Goal: Task Accomplishment & Management: Complete application form

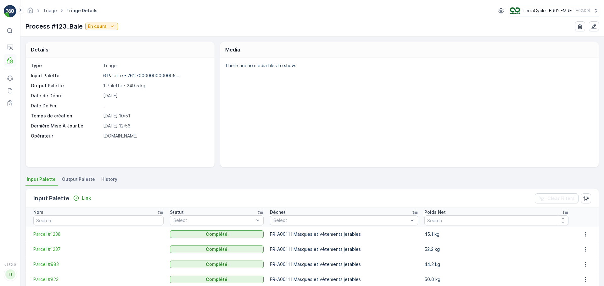
scroll to position [58, 0]
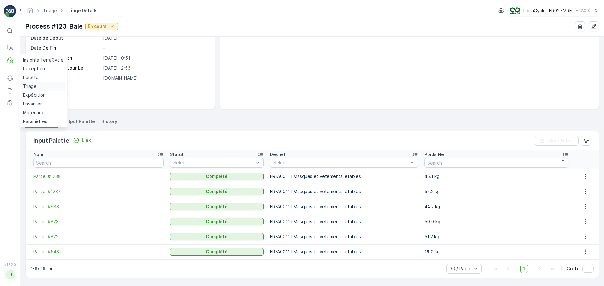
click at [33, 86] on p "Triage" at bounding box center [30, 86] width 14 height 6
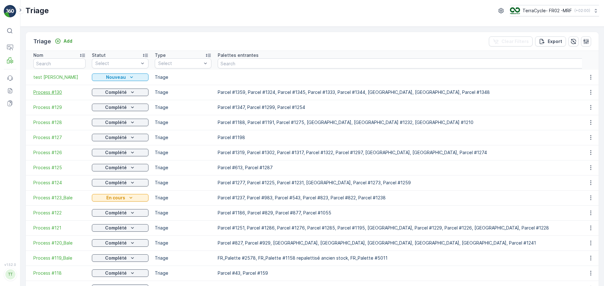
click at [53, 92] on span "Process #130" at bounding box center [59, 92] width 52 height 6
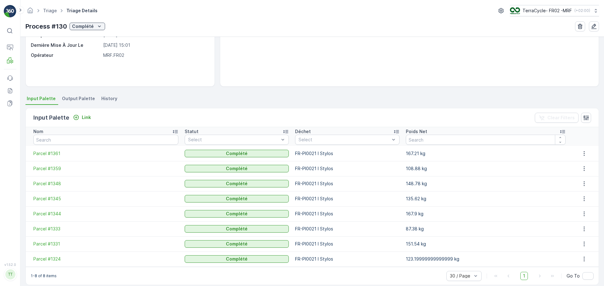
scroll to position [88, 0]
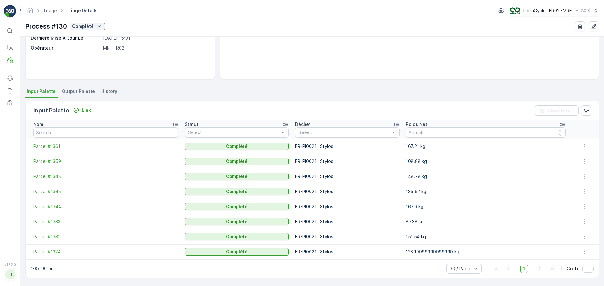
click at [45, 147] on span "Parcel #1361" at bounding box center [105, 146] width 145 height 6
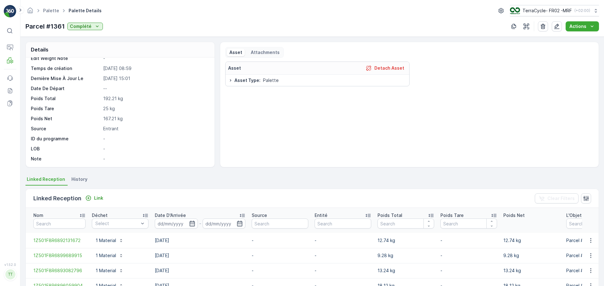
scroll to position [82, 0]
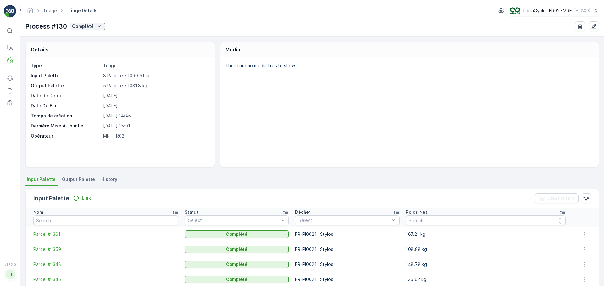
click at [58, 246] on td "Parcel #1359" at bounding box center [104, 249] width 156 height 15
click at [57, 249] on span "Parcel #1359" at bounding box center [105, 250] width 145 height 6
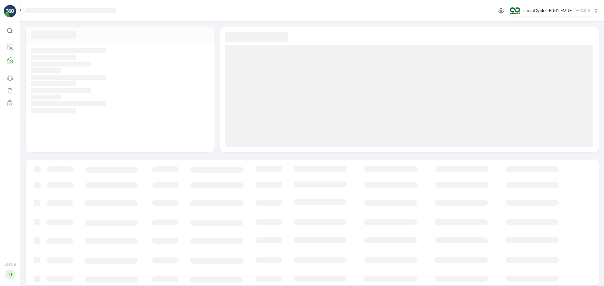
scroll to position [4, 0]
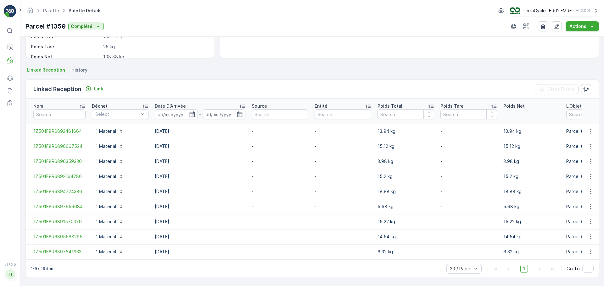
scroll to position [113, 0]
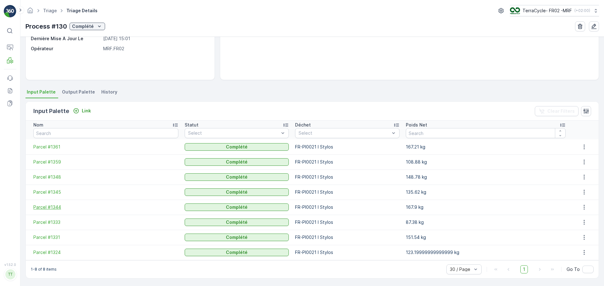
scroll to position [88, 0]
click at [53, 178] on span "Parcel #1348" at bounding box center [105, 177] width 145 height 6
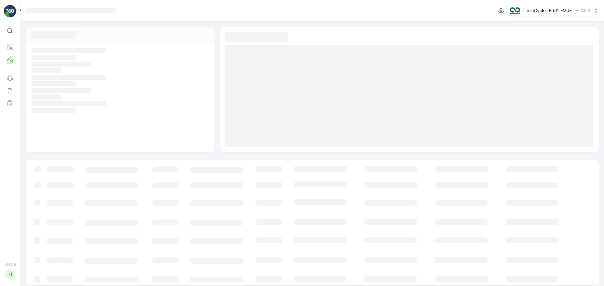
scroll to position [4, 0]
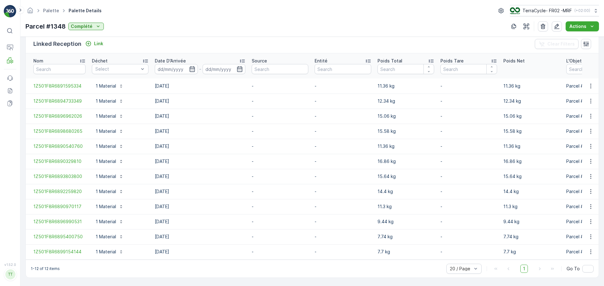
scroll to position [158, 0]
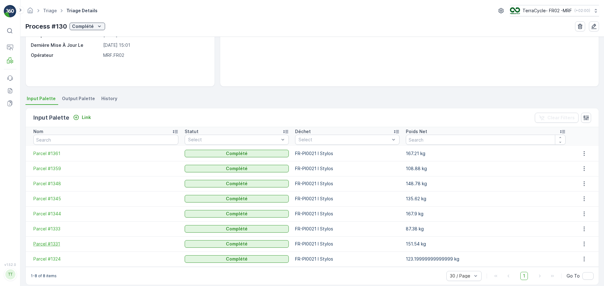
scroll to position [88, 0]
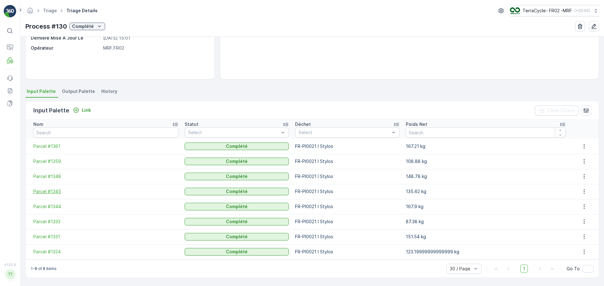
click at [56, 189] on span "Parcel #1345" at bounding box center [105, 192] width 145 height 6
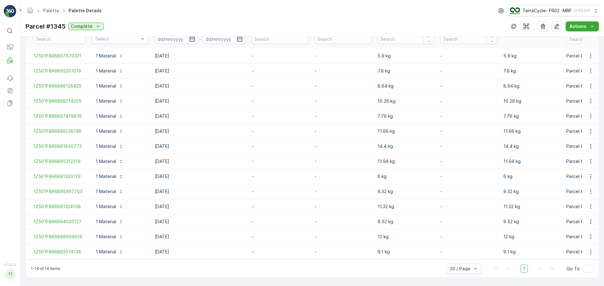
scroll to position [175, 0]
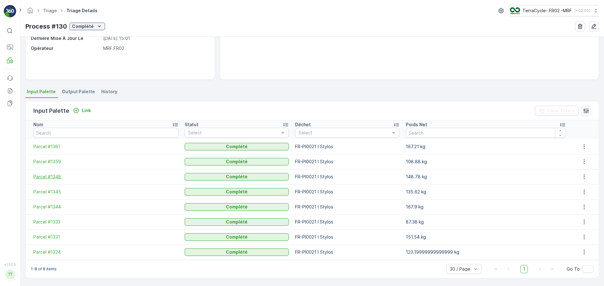
scroll to position [88, 0]
click at [53, 209] on span "Parcel #1344" at bounding box center [105, 207] width 145 height 6
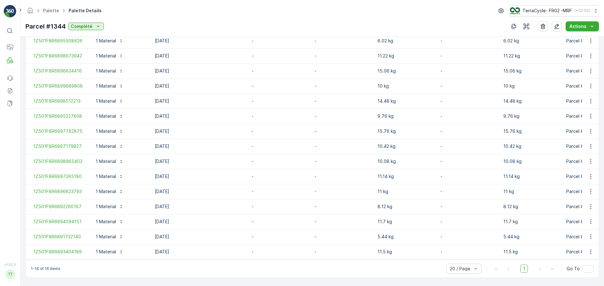
scroll to position [218, 0]
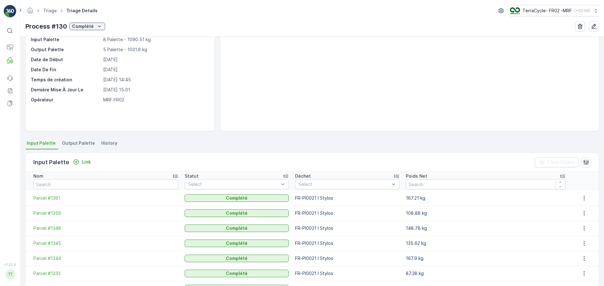
scroll to position [88, 0]
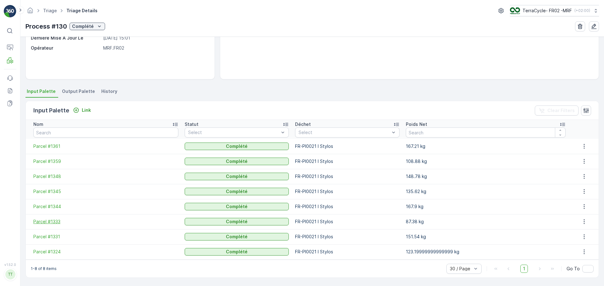
click at [47, 219] on span "Parcel #1333" at bounding box center [105, 222] width 145 height 6
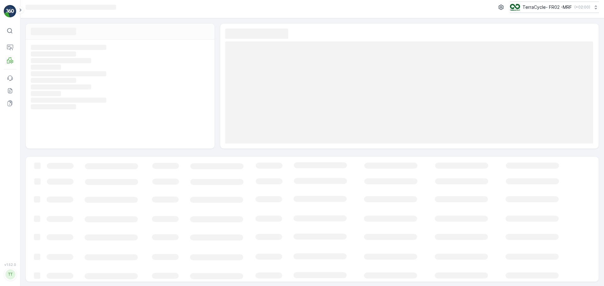
scroll to position [4, 0]
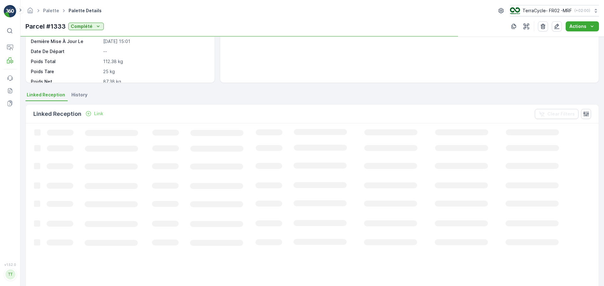
scroll to position [97, 0]
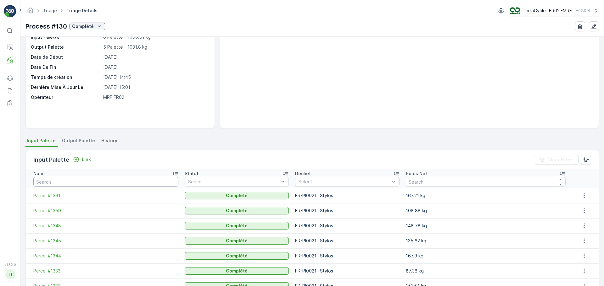
scroll to position [88, 0]
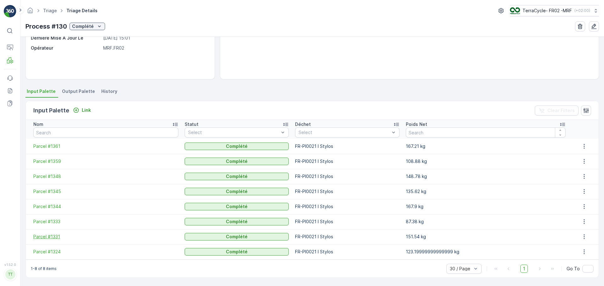
click at [51, 238] on span "Parcel #1331" at bounding box center [105, 237] width 145 height 6
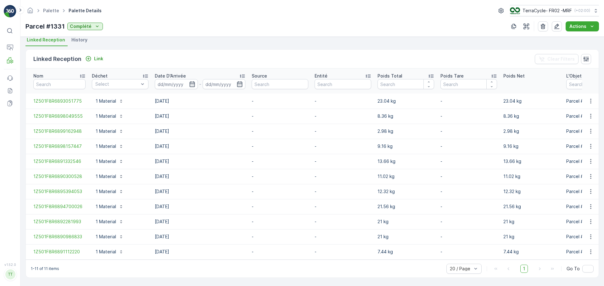
scroll to position [143, 0]
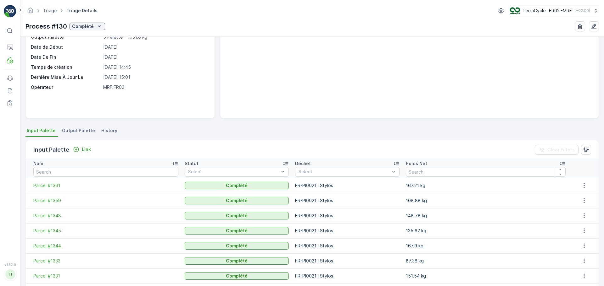
scroll to position [88, 0]
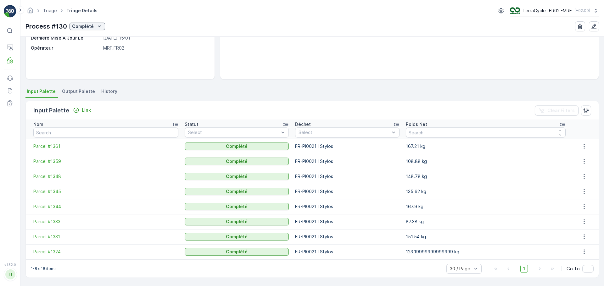
click at [53, 249] on span "Parcel #1324" at bounding box center [105, 252] width 145 height 6
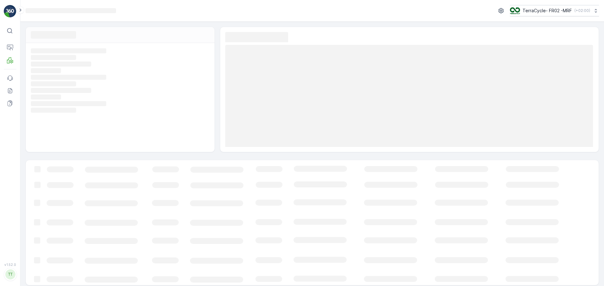
scroll to position [3, 0]
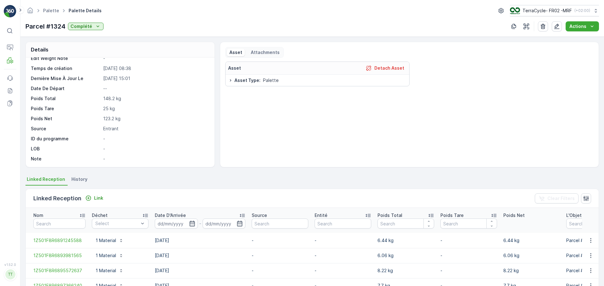
scroll to position [143, 0]
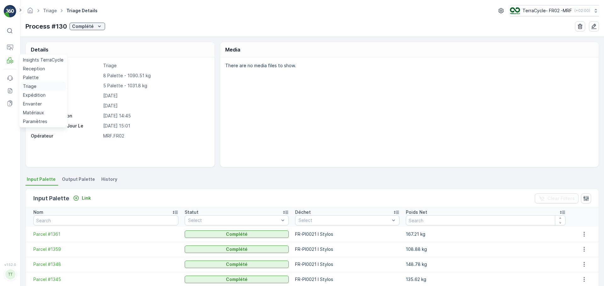
click at [28, 83] on link "Triage" at bounding box center [43, 86] width 46 height 9
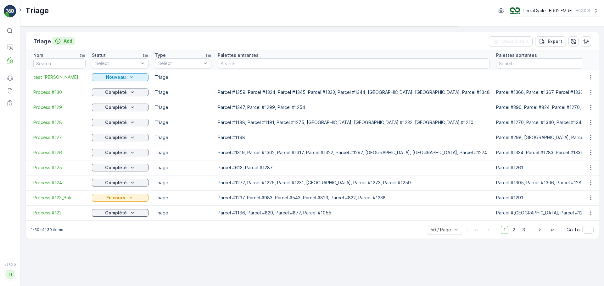
click at [69, 40] on p "Add" at bounding box center [68, 41] width 9 height 6
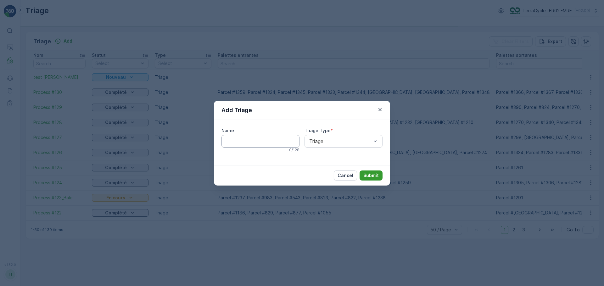
click at [370, 177] on p "Submit" at bounding box center [370, 176] width 15 height 6
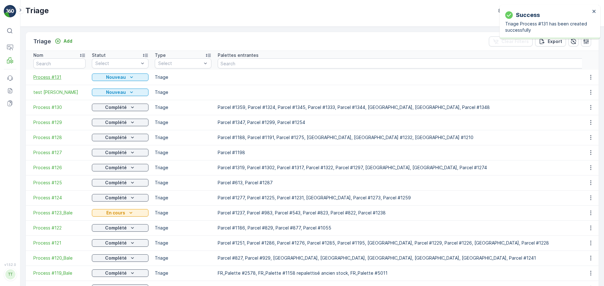
click at [44, 79] on span "Process #131" at bounding box center [59, 77] width 52 height 6
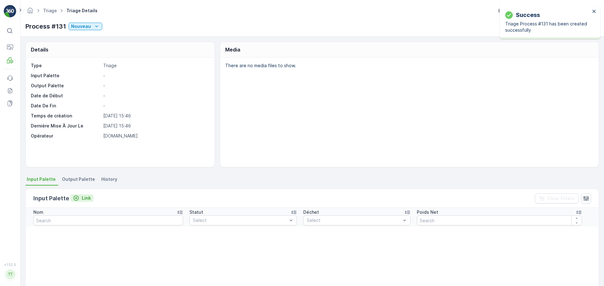
click at [88, 197] on p "Link" at bounding box center [86, 198] width 9 height 6
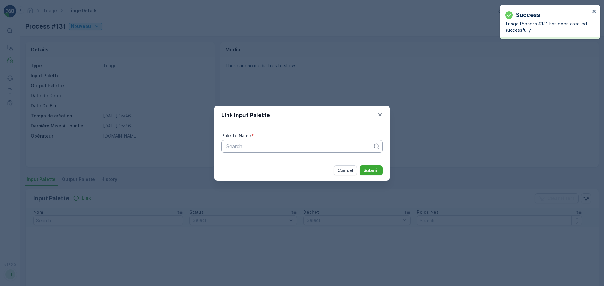
click at [263, 151] on div "Search" at bounding box center [301, 146] width 161 height 13
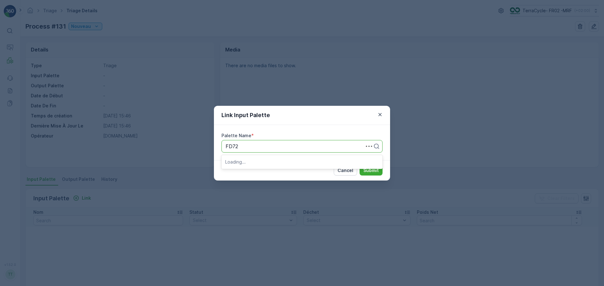
type input "FD726"
click at [245, 162] on span "FD726 - Philips - [DATE] - 20 pallets" at bounding box center [268, 162] width 86 height 6
click at [368, 170] on p "Submit" at bounding box center [370, 171] width 15 height 6
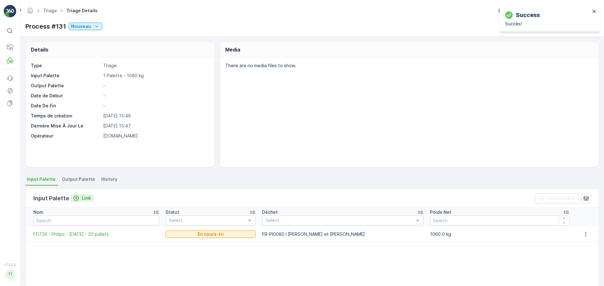
click at [87, 202] on button "Link" at bounding box center [81, 199] width 23 height 8
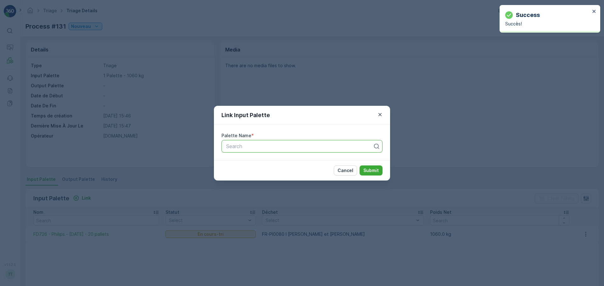
click at [231, 145] on div at bounding box center [299, 147] width 148 height 6
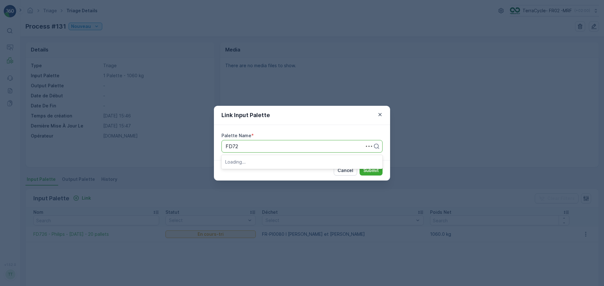
type input "FD728"
click at [248, 162] on span "FD728 - Philips - [DATE] - 22 pallets" at bounding box center [268, 162] width 86 height 6
click at [370, 169] on p "Submit" at bounding box center [370, 171] width 15 height 6
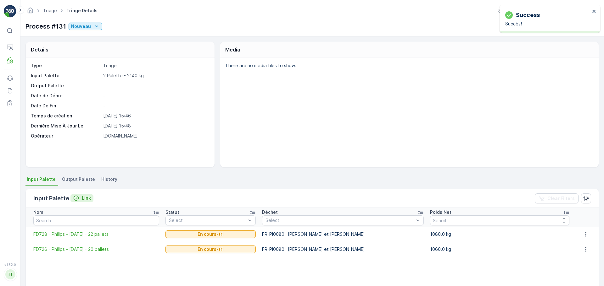
click at [82, 197] on p "Link" at bounding box center [86, 198] width 9 height 6
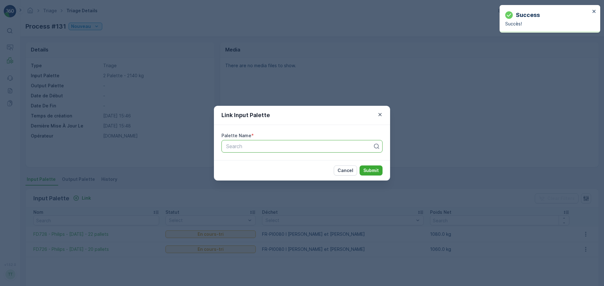
click at [239, 147] on div at bounding box center [299, 147] width 148 height 6
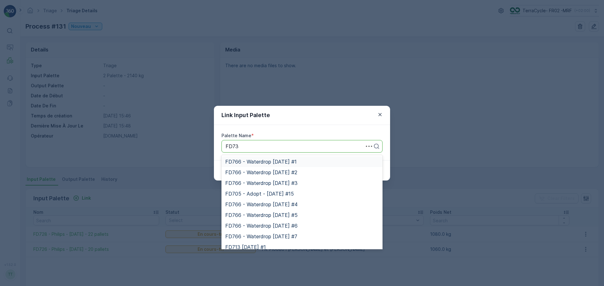
type input "FD733"
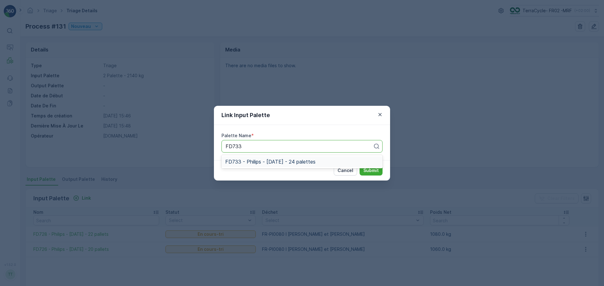
click at [262, 162] on span "FD733 - Philips - [DATE] - 24 palettes" at bounding box center [270, 162] width 90 height 6
click at [370, 172] on p "Submit" at bounding box center [370, 171] width 15 height 6
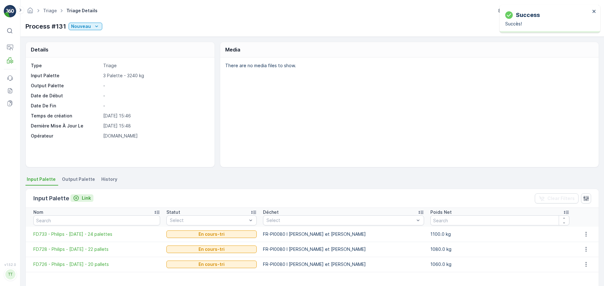
click at [79, 199] on div "Link" at bounding box center [82, 198] width 18 height 6
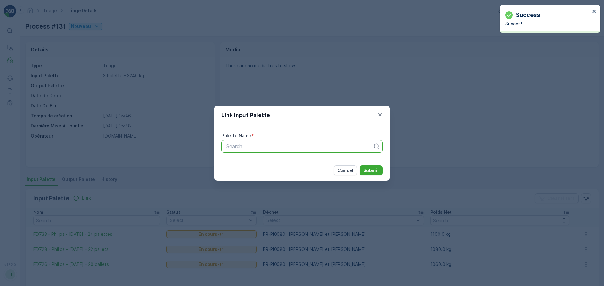
click at [231, 149] on div at bounding box center [299, 147] width 148 height 6
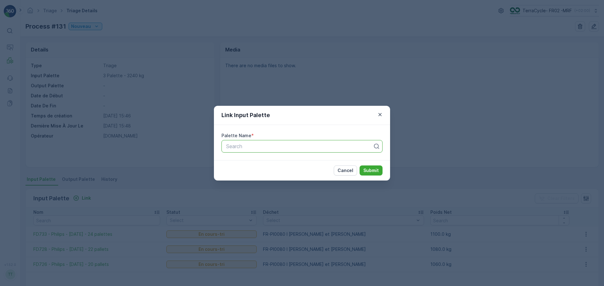
click at [244, 146] on div at bounding box center [299, 147] width 148 height 6
type input "FD742"
click at [245, 163] on span "FD742 - Philips - [DATE] - 26 pallets" at bounding box center [268, 162] width 86 height 6
click at [369, 166] on button "Submit" at bounding box center [370, 171] width 23 height 10
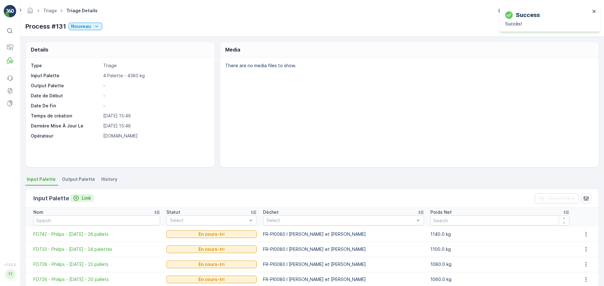
click at [85, 201] on p "Link" at bounding box center [86, 198] width 9 height 6
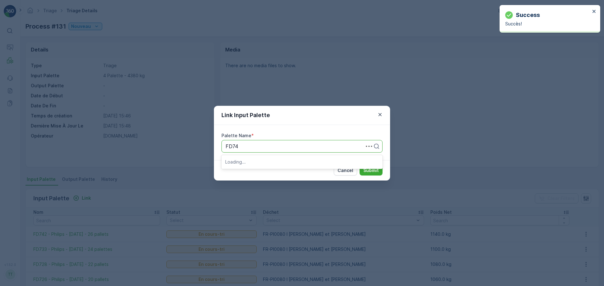
type input "FD741"
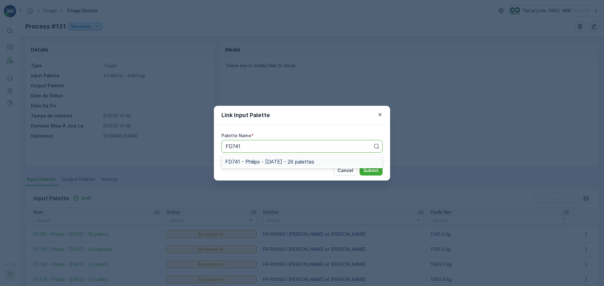
click at [250, 161] on span "FD741 - Philips - [DATE] - 26 palettes" at bounding box center [269, 162] width 89 height 6
click at [371, 170] on p "Submit" at bounding box center [370, 171] width 15 height 6
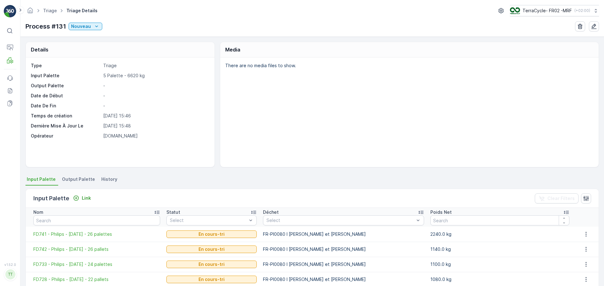
click at [83, 179] on span "Output Palette" at bounding box center [78, 179] width 33 height 6
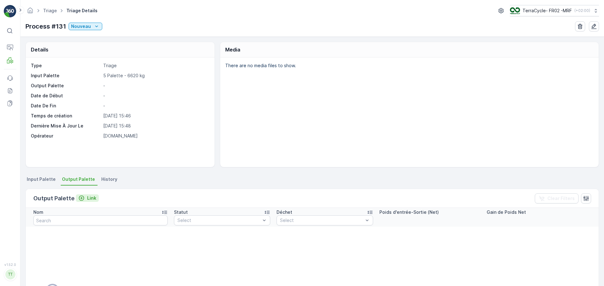
click at [87, 200] on p "Link" at bounding box center [91, 198] width 9 height 6
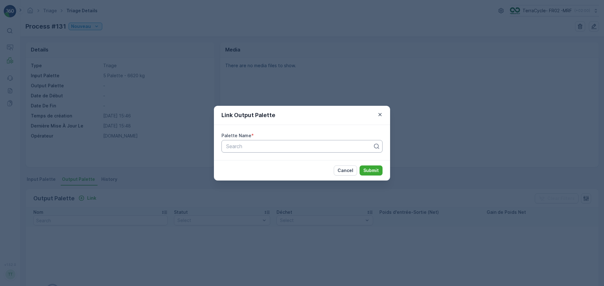
click at [268, 151] on div "Search" at bounding box center [301, 146] width 161 height 13
type input "1368"
click at [273, 161] on div "Parcel #1368" at bounding box center [301, 162] width 153 height 6
click at [370, 168] on p "Submit" at bounding box center [370, 171] width 15 height 6
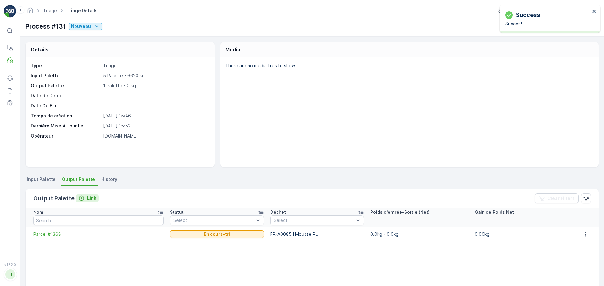
click at [81, 198] on icon "Link" at bounding box center [81, 198] width 6 height 6
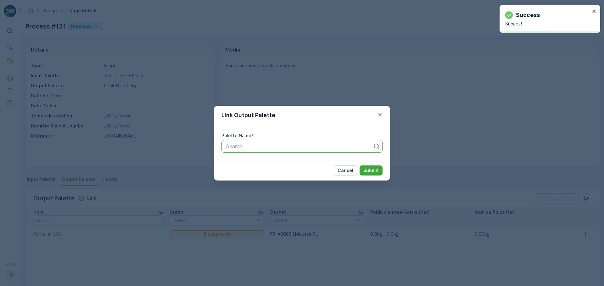
click at [237, 147] on div at bounding box center [299, 147] width 148 height 6
type input "1369"
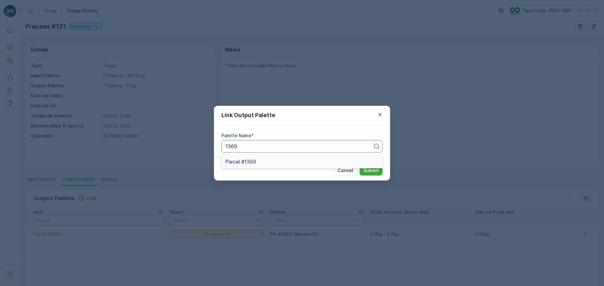
click at [253, 160] on span "Parcel #1369" at bounding box center [240, 162] width 31 height 6
click at [375, 174] on p "Submit" at bounding box center [370, 171] width 15 height 6
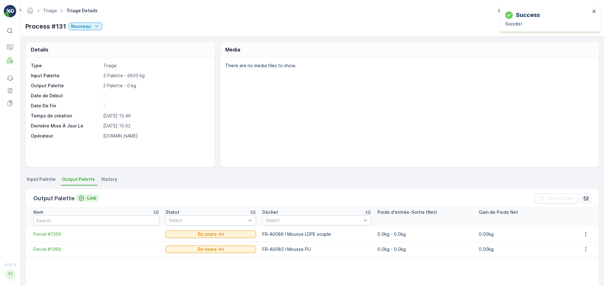
click at [87, 198] on p "Link" at bounding box center [91, 198] width 9 height 6
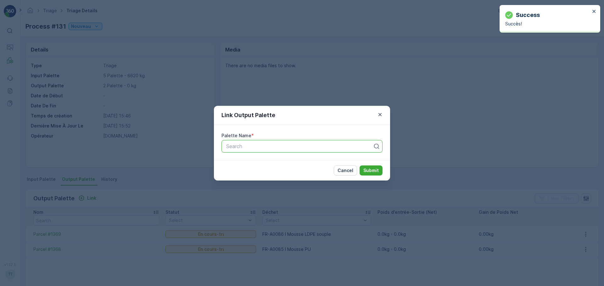
click at [247, 150] on div "Search" at bounding box center [301, 146] width 161 height 13
type input "1370"
click at [279, 163] on div "Parcel #1370" at bounding box center [301, 162] width 153 height 6
click at [369, 171] on p "Submit" at bounding box center [370, 171] width 15 height 6
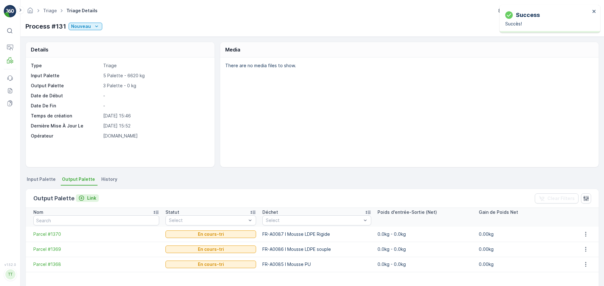
click at [88, 199] on p "Link" at bounding box center [91, 198] width 9 height 6
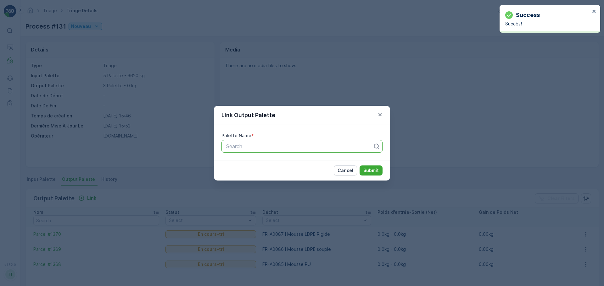
click at [245, 146] on div at bounding box center [299, 147] width 148 height 6
type input "1371"
click at [255, 162] on span "Parcel #1371" at bounding box center [240, 162] width 30 height 6
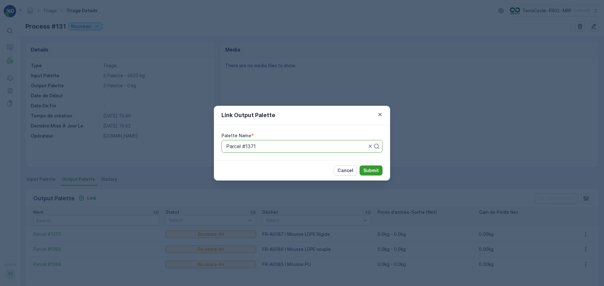
click at [375, 171] on p "Submit" at bounding box center [370, 171] width 15 height 6
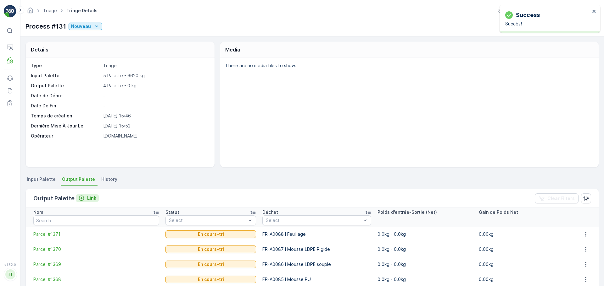
click at [87, 201] on p "Link" at bounding box center [91, 198] width 9 height 6
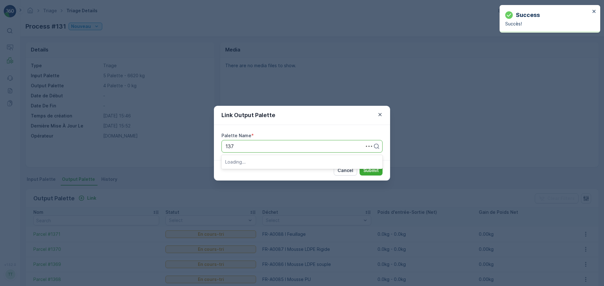
type input "1373"
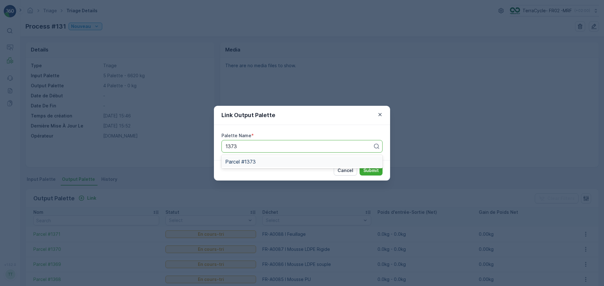
click at [251, 165] on span "Parcel #1373" at bounding box center [240, 162] width 31 height 6
click at [362, 170] on button "Submit" at bounding box center [370, 171] width 23 height 10
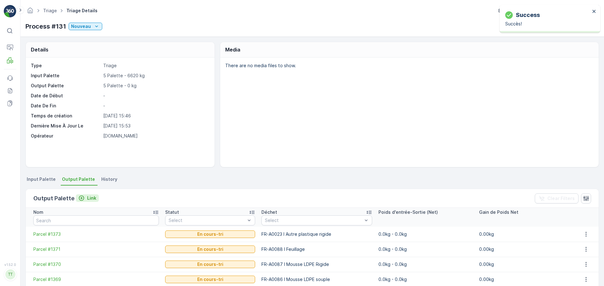
click at [91, 198] on p "Link" at bounding box center [91, 198] width 9 height 6
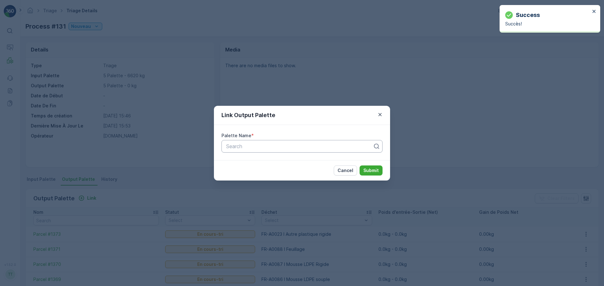
click at [237, 146] on div at bounding box center [299, 147] width 148 height 6
type input "1372"
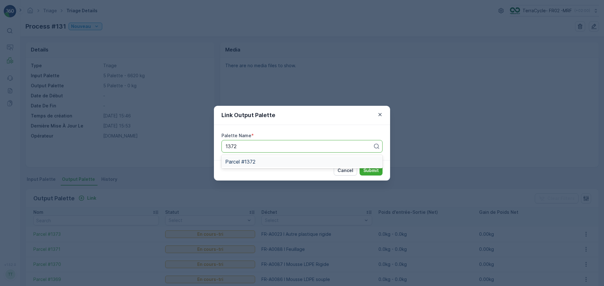
click at [246, 164] on span "Parcel #1372" at bounding box center [240, 162] width 30 height 6
click at [374, 170] on p "Submit" at bounding box center [370, 171] width 15 height 6
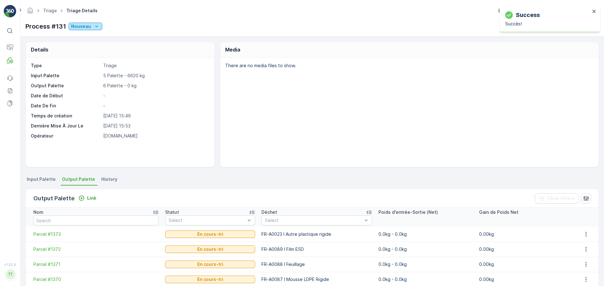
click at [92, 27] on div "Nouveau" at bounding box center [85, 26] width 29 height 6
click at [87, 43] on div "Prêt" at bounding box center [105, 44] width 73 height 9
click at [88, 26] on button "Prêt" at bounding box center [80, 27] width 23 height 8
click at [84, 53] on span "En cours" at bounding box center [81, 53] width 18 height 6
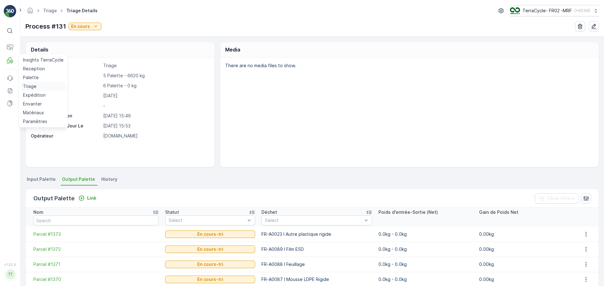
click at [33, 85] on p "Triage" at bounding box center [30, 86] width 14 height 6
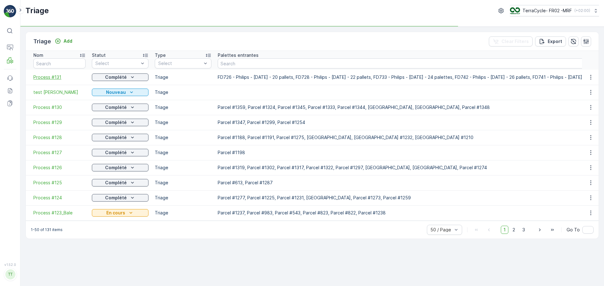
click at [46, 79] on span "Process #131" at bounding box center [59, 77] width 52 height 6
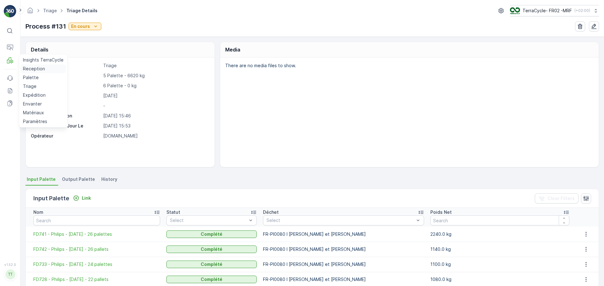
click at [32, 71] on p "Reception" at bounding box center [34, 69] width 22 height 6
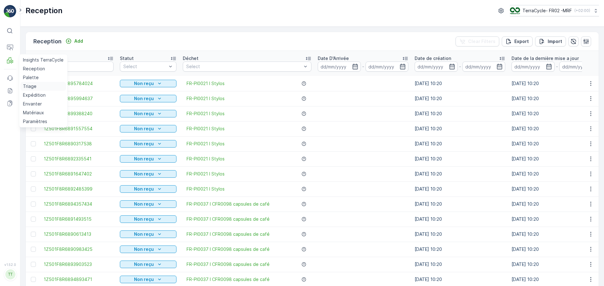
click at [31, 86] on p "Triage" at bounding box center [30, 86] width 14 height 6
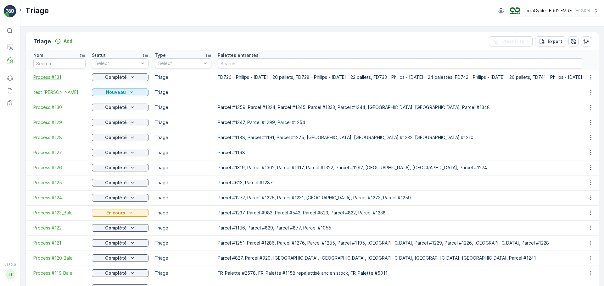
click at [55, 75] on span "Process #131" at bounding box center [59, 77] width 52 height 6
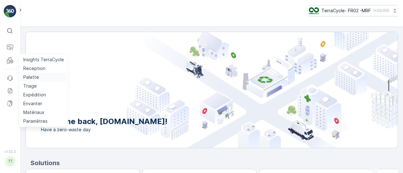
click at [31, 75] on p "Palette" at bounding box center [31, 77] width 16 height 6
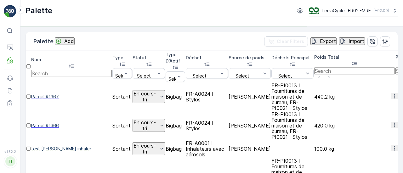
click at [60, 70] on input "text" at bounding box center [71, 73] width 81 height 7
type input "Phili"
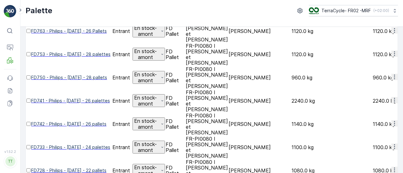
scroll to position [31, 0]
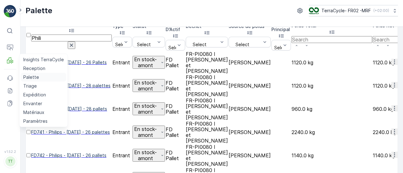
click at [36, 75] on p "Palette" at bounding box center [31, 77] width 16 height 6
click at [34, 77] on p "Palette" at bounding box center [31, 77] width 16 height 6
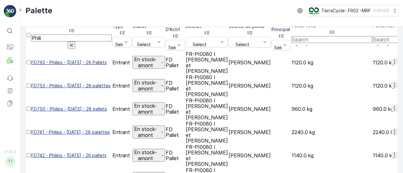
click at [75, 42] on icon "button" at bounding box center [71, 45] width 6 height 6
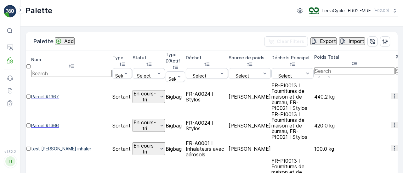
click at [65, 39] on p "Add" at bounding box center [69, 41] width 10 height 6
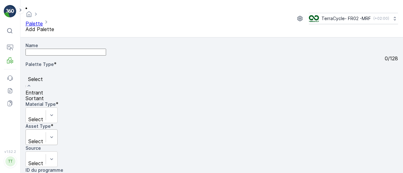
click at [45, 101] on div "Sortant" at bounding box center [35, 99] width 20 height 6
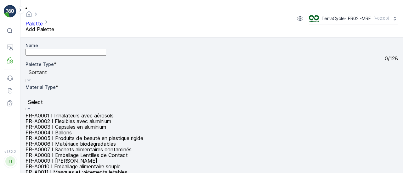
scroll to position [1101, 0]
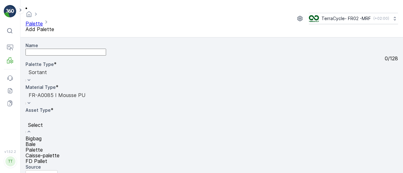
scroll to position [32, 0]
click at [57, 136] on div "Bigbag" at bounding box center [42, 139] width 34 height 6
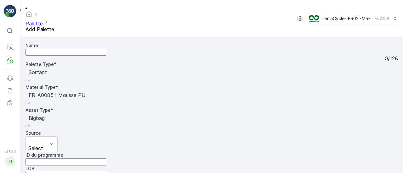
type input "En benne"
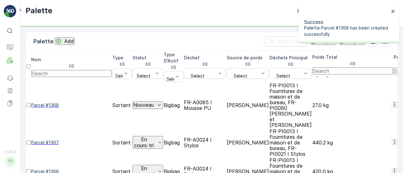
click at [69, 44] on button "Add" at bounding box center [65, 41] width 20 height 8
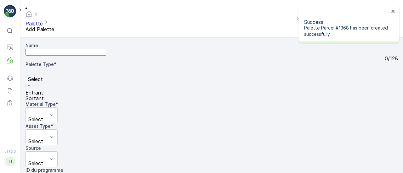
click at [45, 101] on div "Sortant" at bounding box center [35, 99] width 20 height 6
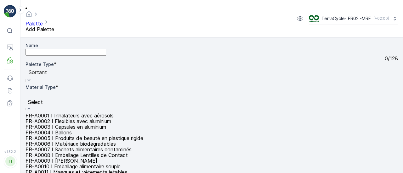
scroll to position [1132, 0]
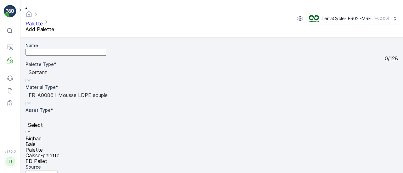
click at [59, 136] on div "Bigbag" at bounding box center [42, 139] width 34 height 6
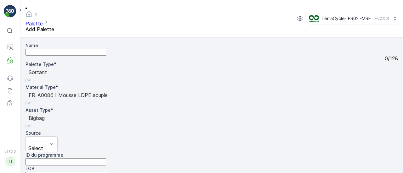
scroll to position [32, 0]
type input "En benne"
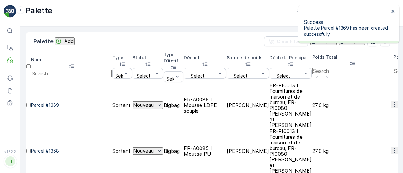
click at [74, 41] on p "Add" at bounding box center [69, 41] width 10 height 6
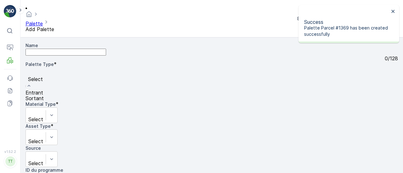
click at [45, 101] on div "Sortant" at bounding box center [35, 99] width 20 height 6
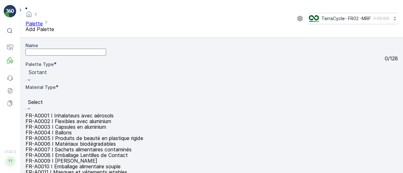
scroll to position [1132, 0]
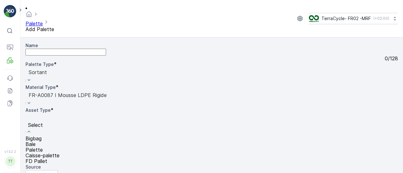
click at [59, 136] on div "Bigbag" at bounding box center [42, 139] width 34 height 6
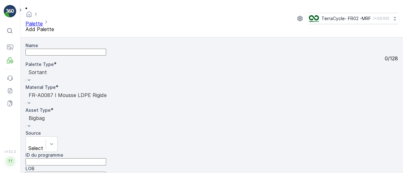
scroll to position [32, 0]
type input "En benne"
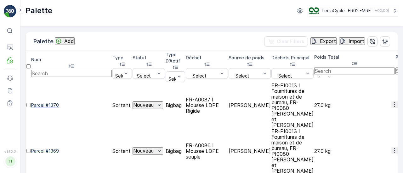
click at [69, 39] on p "Add" at bounding box center [69, 41] width 10 height 6
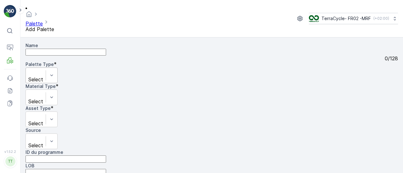
click at [58, 71] on div "Select" at bounding box center [41, 76] width 32 height 16
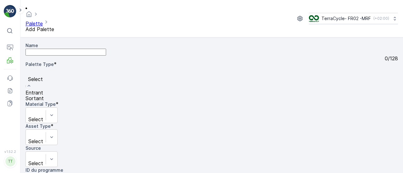
click at [45, 100] on div "Sortant" at bounding box center [35, 99] width 20 height 6
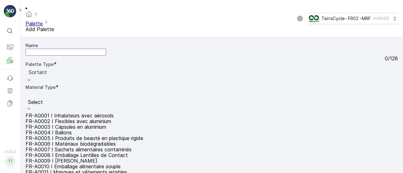
scroll to position [1164, 0]
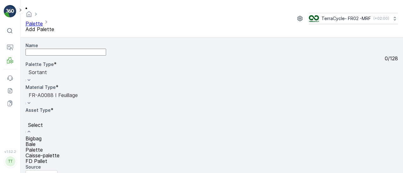
click at [59, 153] on div "Caisse-palette" at bounding box center [42, 156] width 34 height 6
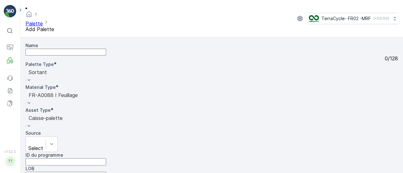
scroll to position [31, 0]
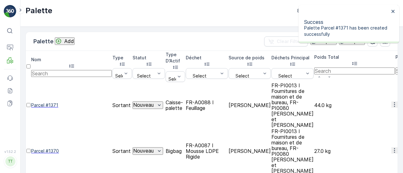
click at [72, 37] on div "Palette Add" at bounding box center [53, 41] width 41 height 9
click at [67, 41] on p "Add" at bounding box center [69, 41] width 10 height 6
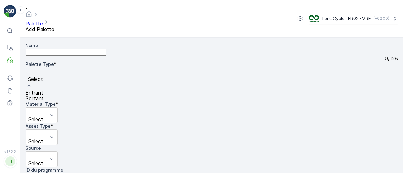
click at [45, 99] on div "Sortant" at bounding box center [35, 99] width 20 height 6
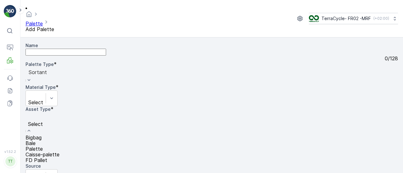
click at [59, 141] on div "Bale" at bounding box center [42, 144] width 34 height 6
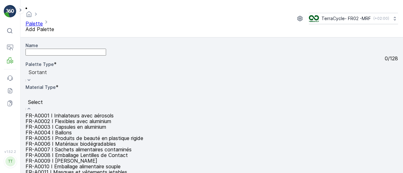
scroll to position [1164, 0]
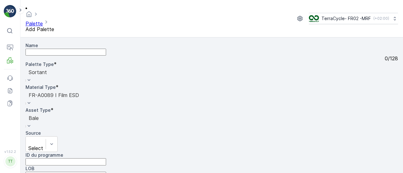
scroll to position [32, 0]
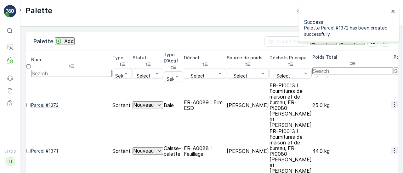
click at [69, 44] on p "Add" at bounding box center [69, 41] width 10 height 6
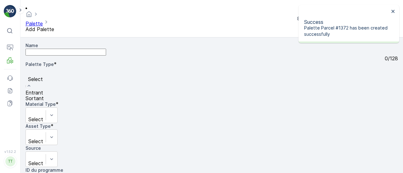
click at [45, 98] on div "Sortant" at bounding box center [35, 99] width 20 height 6
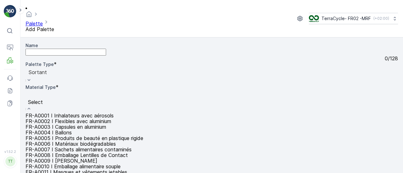
scroll to position [314, 0]
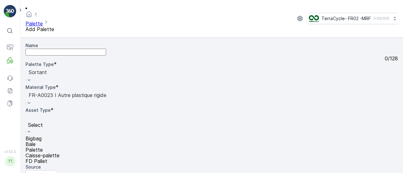
click at [57, 142] on div "Bale" at bounding box center [42, 145] width 34 height 6
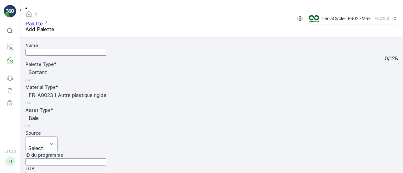
scroll to position [32, 0]
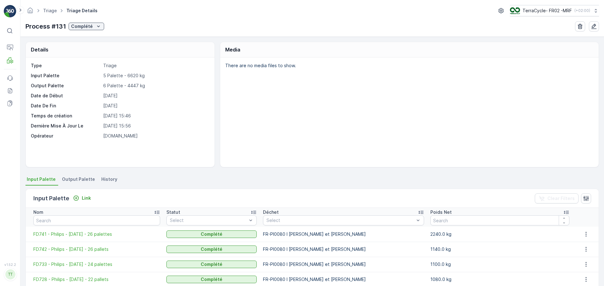
click at [66, 181] on span "Output Palette" at bounding box center [78, 179] width 33 height 6
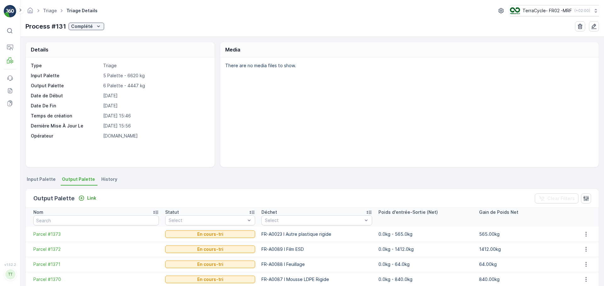
click at [42, 179] on span "Input Palette" at bounding box center [41, 179] width 29 height 6
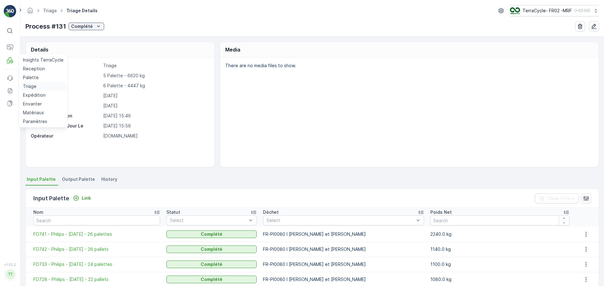
click at [35, 86] on p "Triage" at bounding box center [30, 86] width 14 height 6
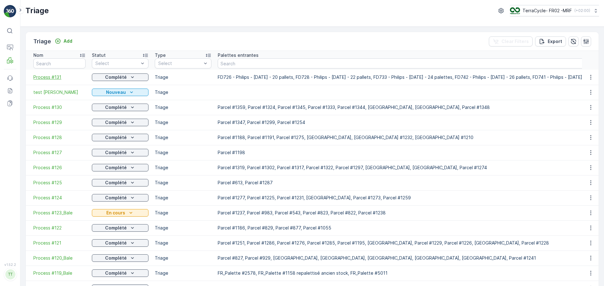
click at [58, 75] on span "Process #131" at bounding box center [59, 77] width 52 height 6
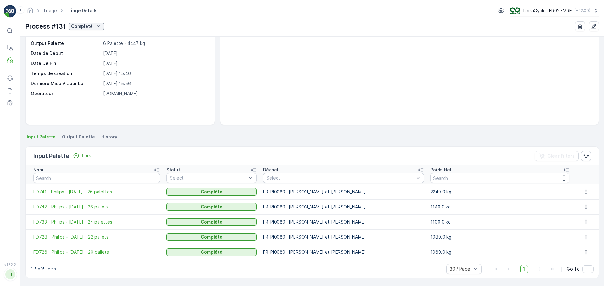
scroll to position [43, 0]
